Goal: Complete application form

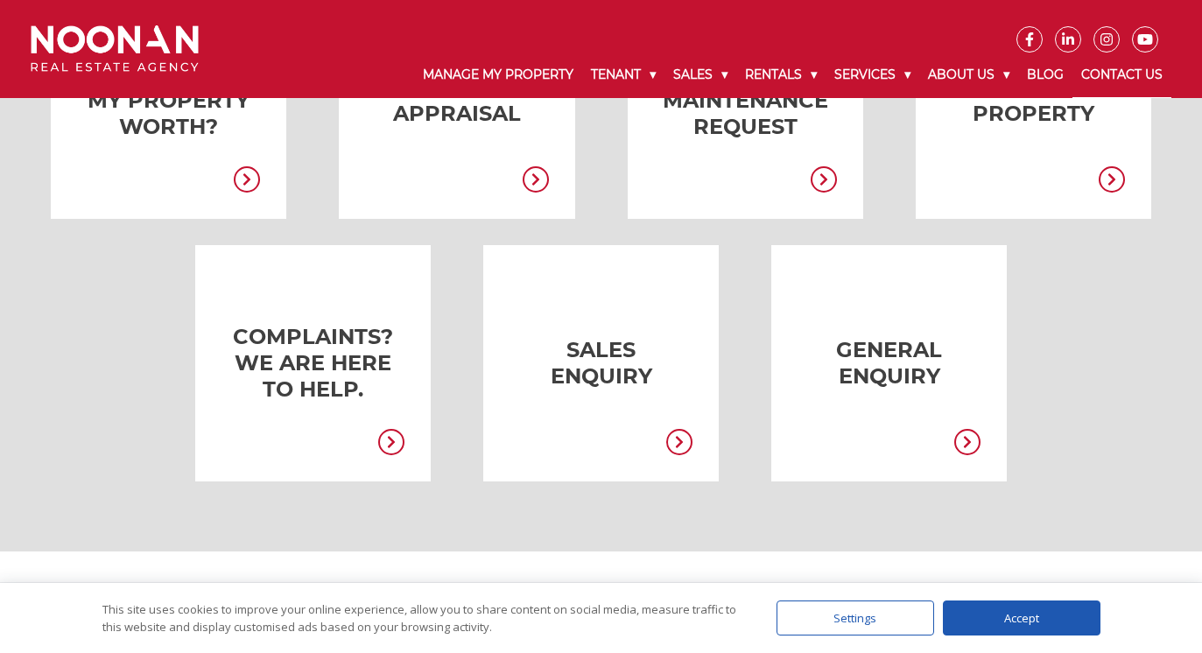
scroll to position [503, 0]
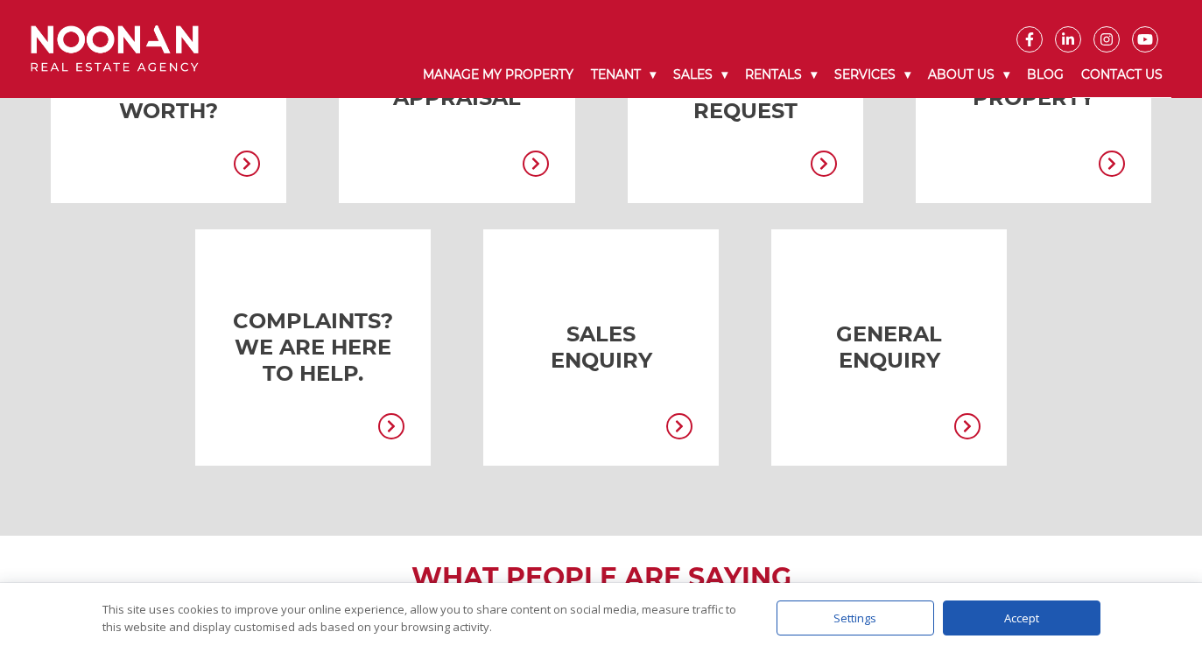
click at [630, 359] on link at bounding box center [574, 347] width 235 height 236
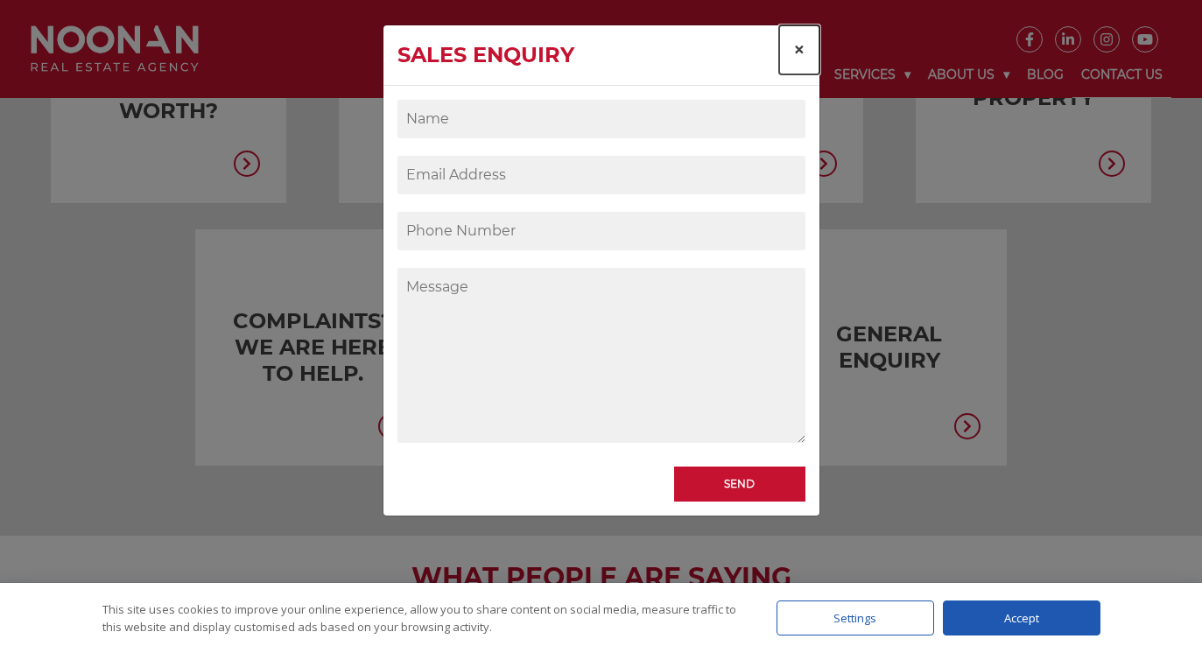
click at [800, 44] on span "×" at bounding box center [799, 49] width 12 height 25
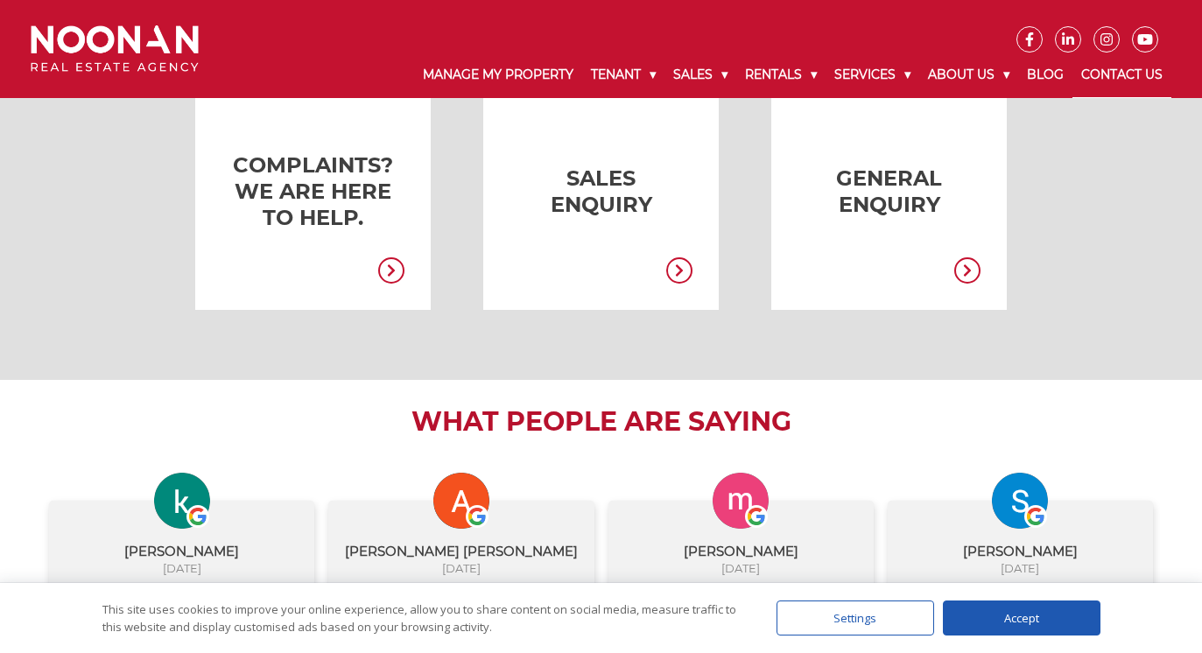
scroll to position [578, 0]
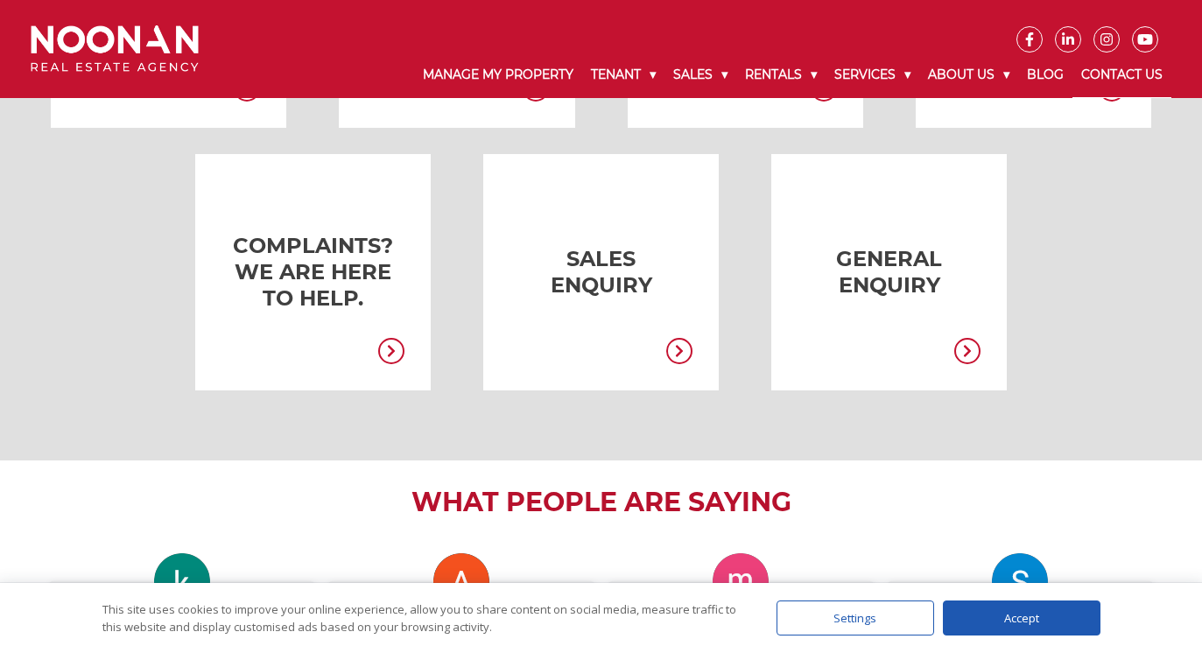
click at [601, 274] on link at bounding box center [574, 272] width 235 height 236
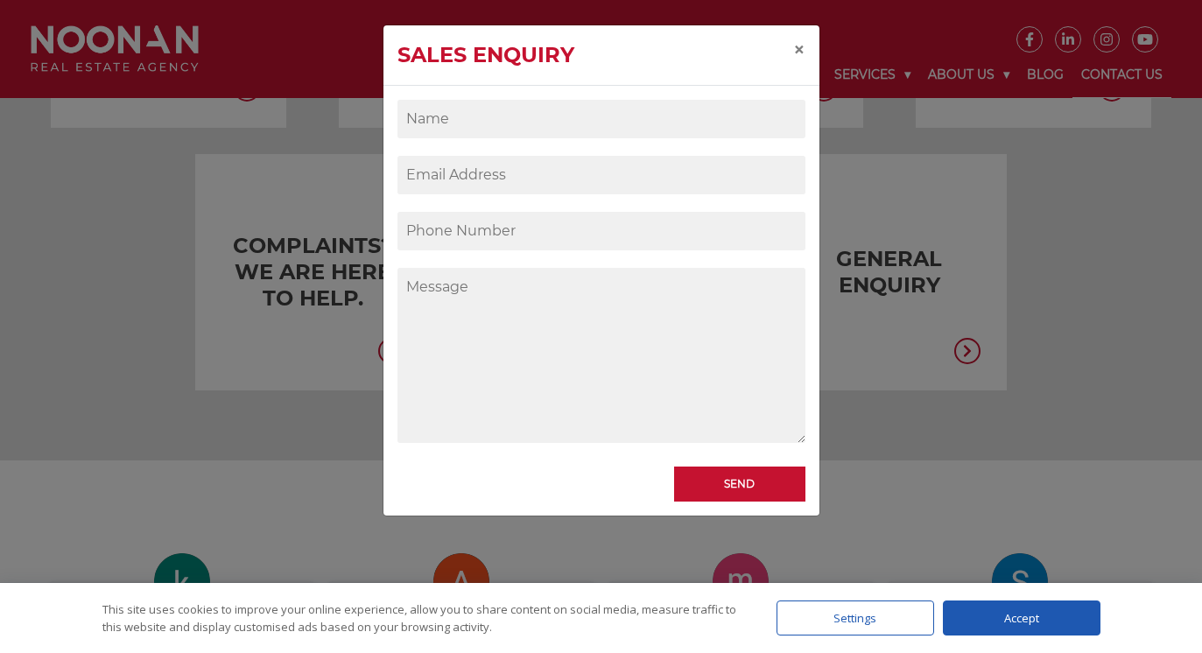
click at [553, 123] on input "Contact form" at bounding box center [601, 119] width 408 height 39
type input "[PERSON_NAME]"
type input "[EMAIL_ADDRESS][DOMAIN_NAME]"
type input "0416821116"
click at [542, 135] on input "[PERSON_NAME]" at bounding box center [601, 119] width 408 height 39
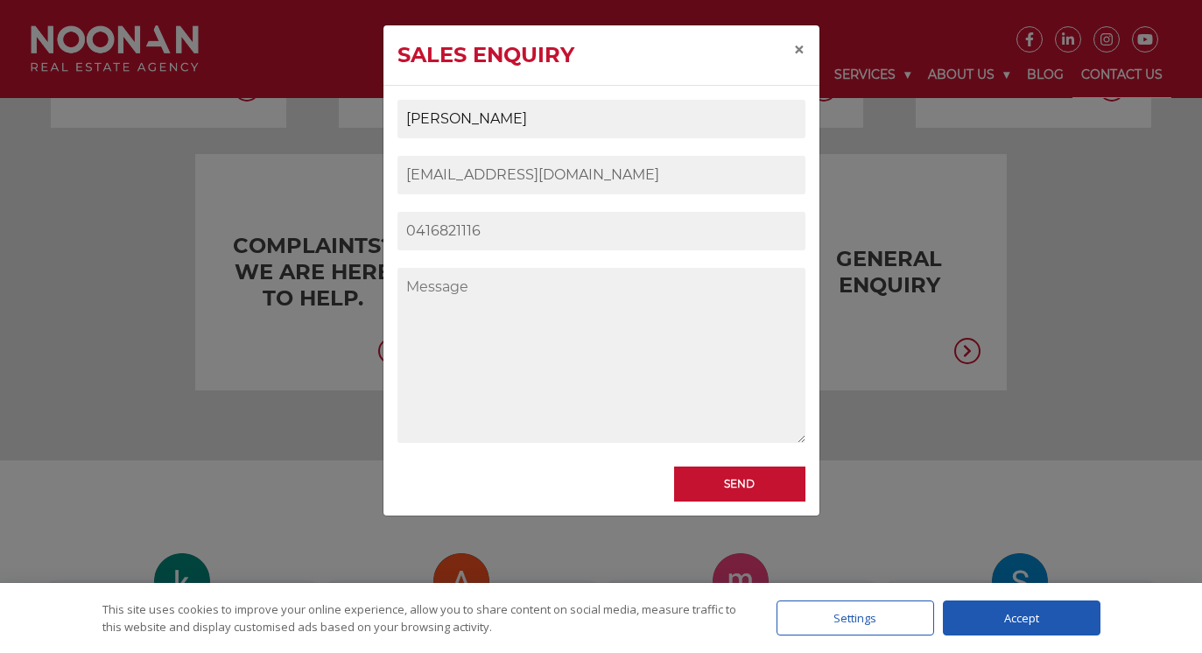
click at [542, 135] on input "[PERSON_NAME]" at bounding box center [601, 119] width 408 height 39
type input "[PERSON_NAME]"
click at [478, 244] on input "0416821116" at bounding box center [601, 231] width 408 height 39
click at [476, 299] on textarea "Contact form" at bounding box center [601, 355] width 408 height 175
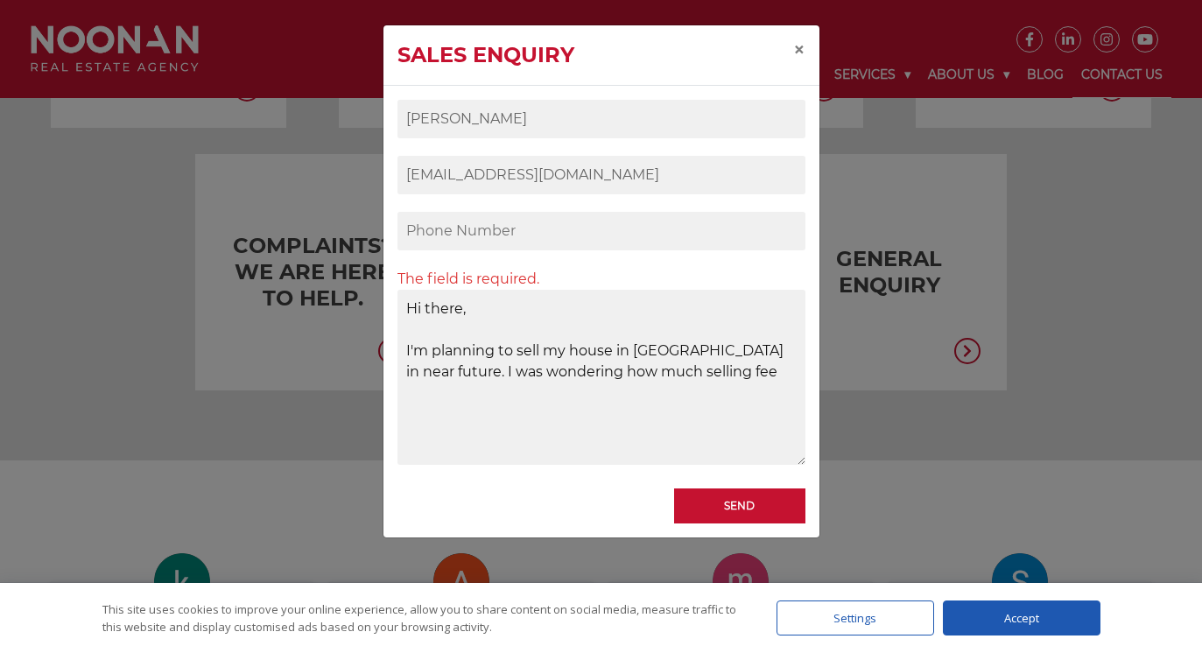
click at [475, 376] on textarea "Hi there, I'm planning to sell my house in [GEOGRAPHIC_DATA] in near future. I …" at bounding box center [601, 377] width 408 height 175
click at [734, 389] on textarea "Hi there, I'm planning to sell my house in [GEOGRAPHIC_DATA] in near future. Ca…" at bounding box center [601, 377] width 408 height 175
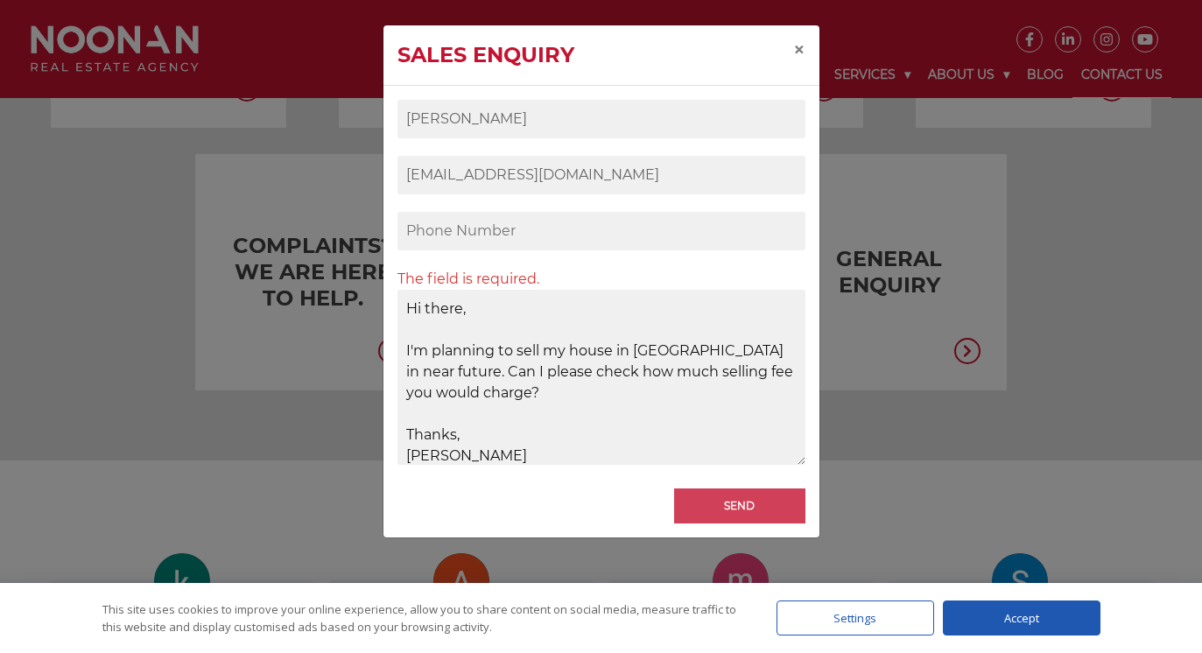
type textarea "Hi there, I'm planning to sell my house in [GEOGRAPHIC_DATA] in near future. Ca…"
click at [727, 496] on input "Send" at bounding box center [739, 505] width 131 height 35
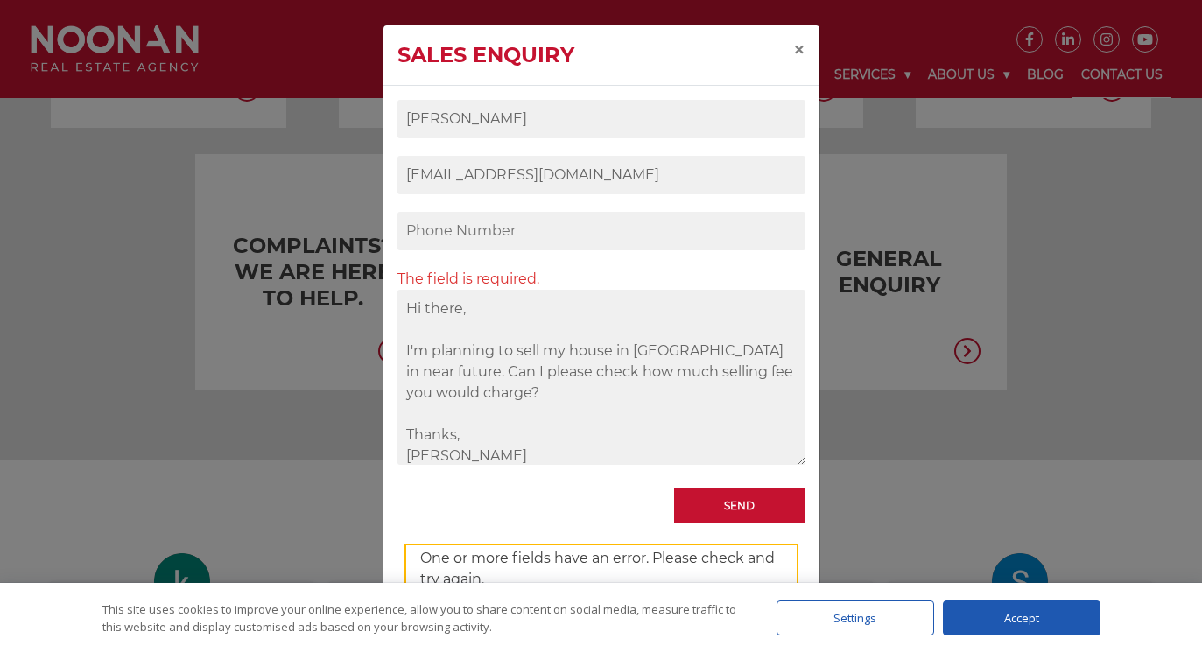
click at [561, 237] on input "Contact form" at bounding box center [601, 231] width 408 height 39
type input "0416821116"
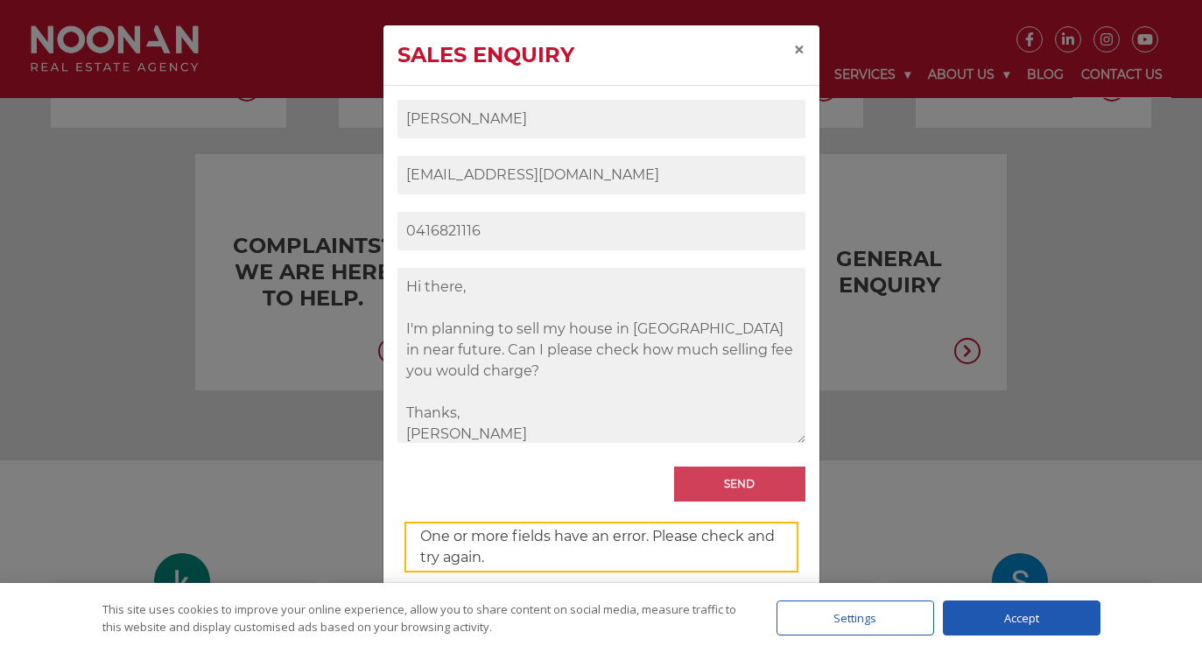
click at [701, 494] on input "Send" at bounding box center [739, 484] width 131 height 35
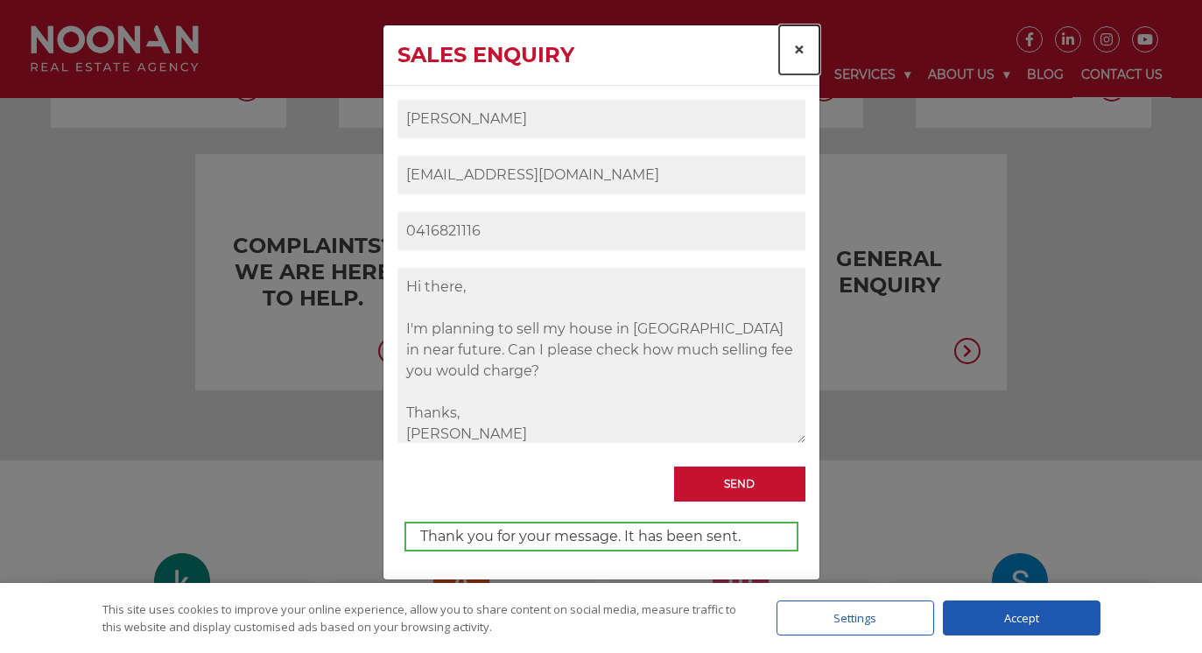
click at [796, 44] on span "×" at bounding box center [799, 49] width 12 height 25
